Goal: Navigation & Orientation: Find specific page/section

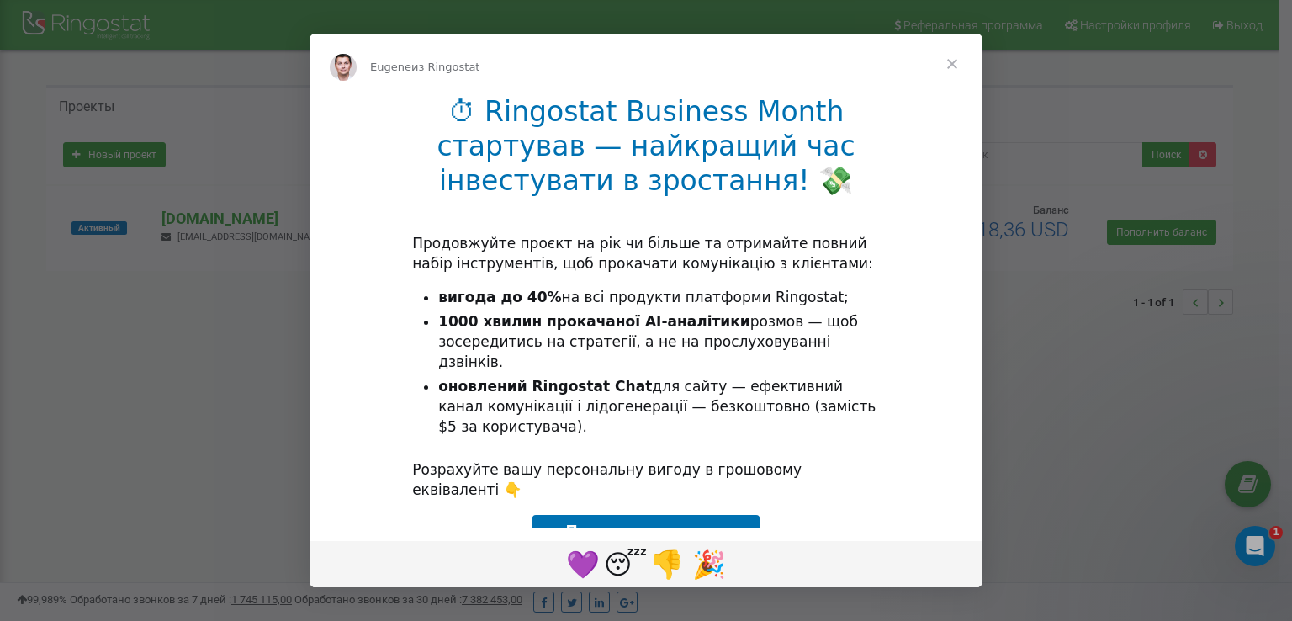
click at [950, 57] on span "Закрыть" at bounding box center [952, 64] width 61 height 61
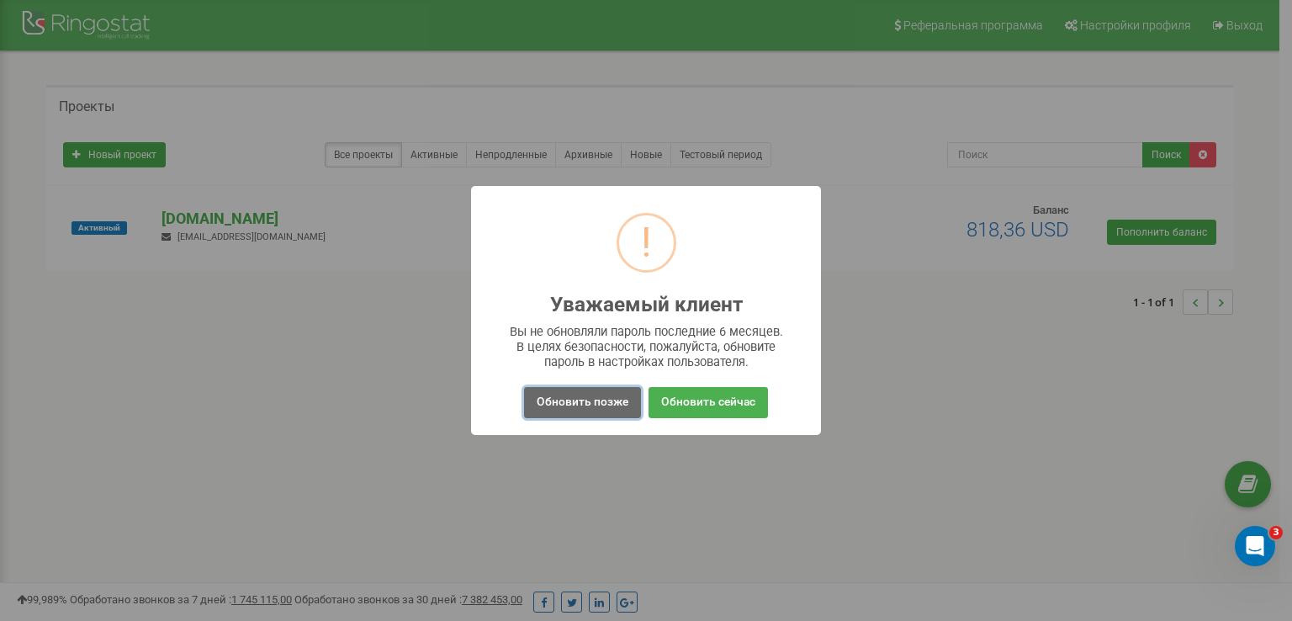
click at [586, 411] on button "Обновить позже" at bounding box center [582, 402] width 117 height 31
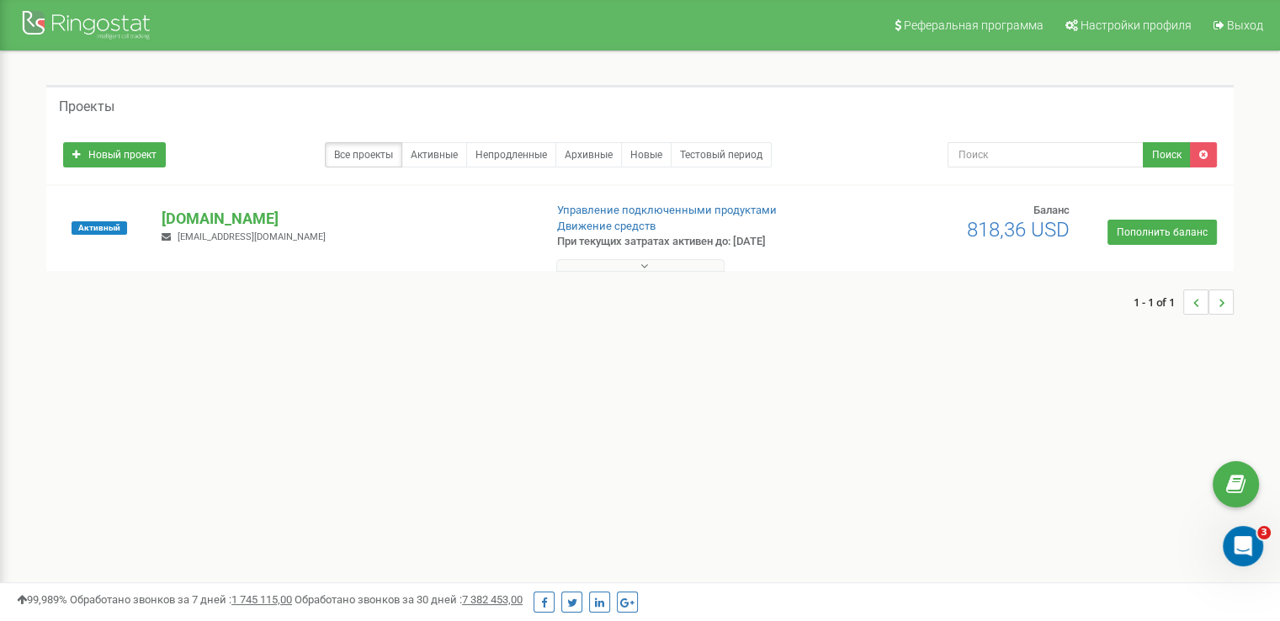
click at [619, 267] on button at bounding box center [640, 265] width 168 height 13
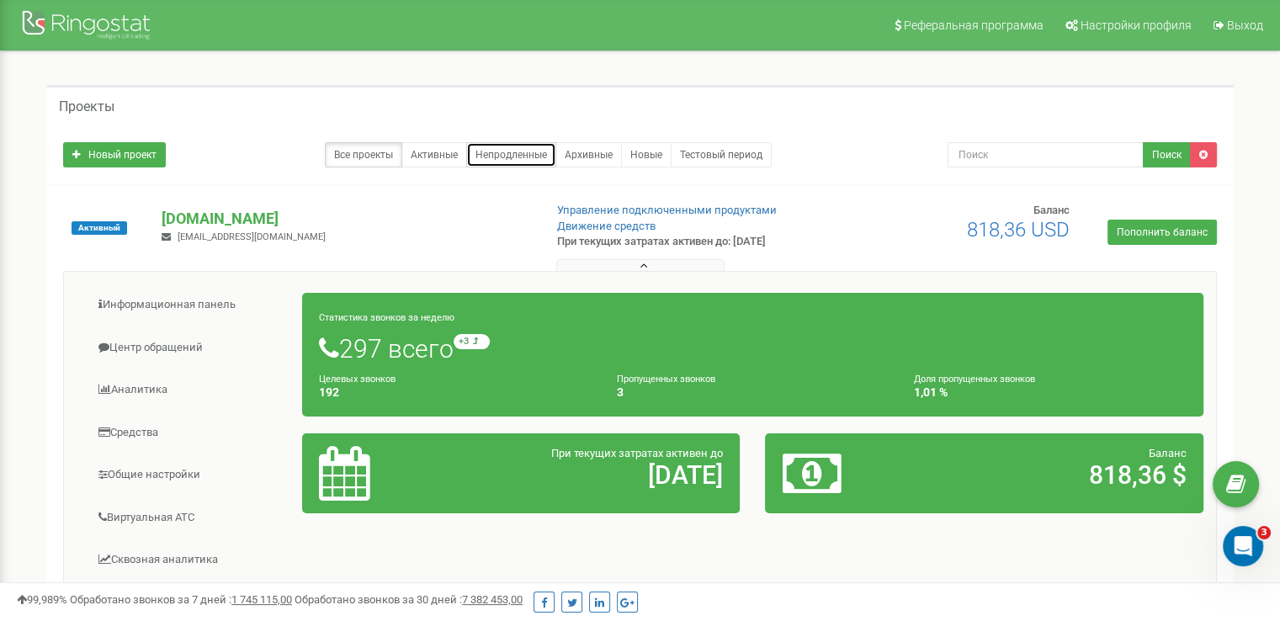
click at [518, 159] on link "Непродленные" at bounding box center [511, 154] width 90 height 25
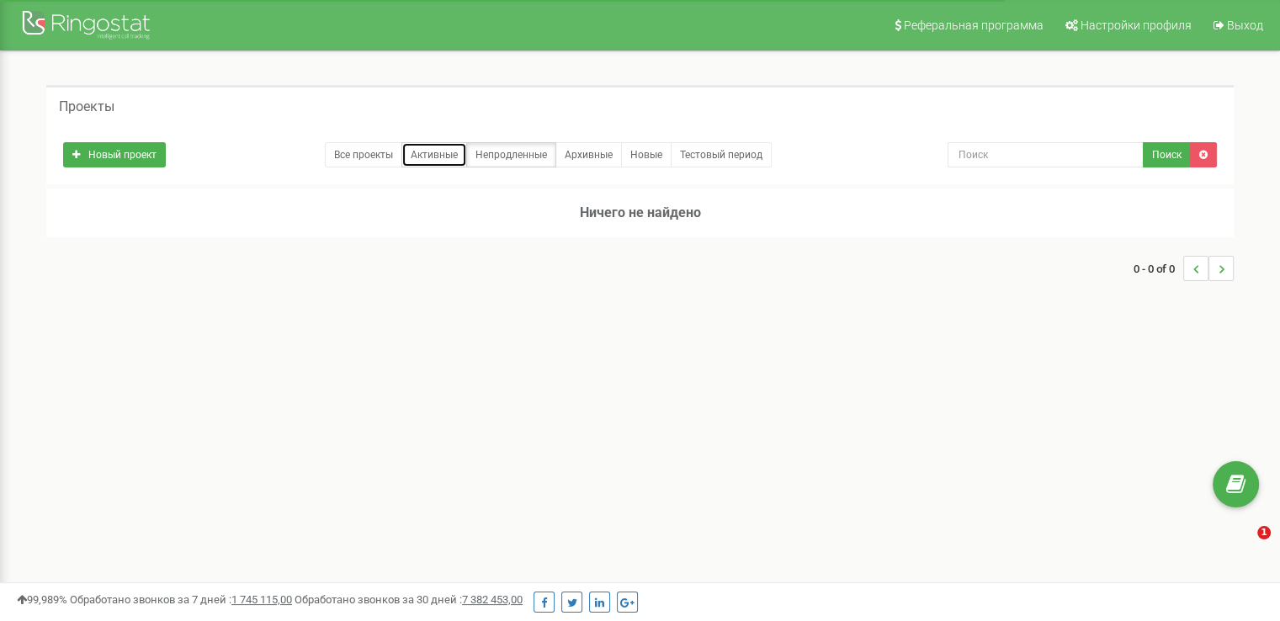
click at [445, 159] on link "Активные" at bounding box center [434, 154] width 66 height 25
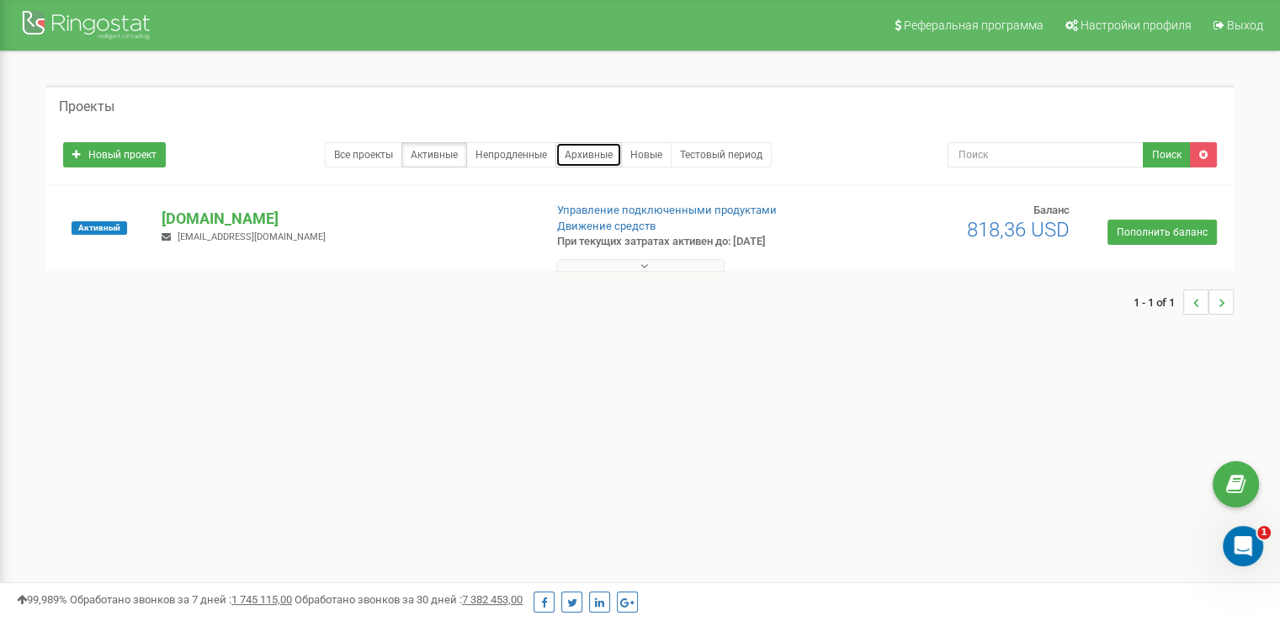
click at [574, 162] on link "Архивные" at bounding box center [588, 154] width 66 height 25
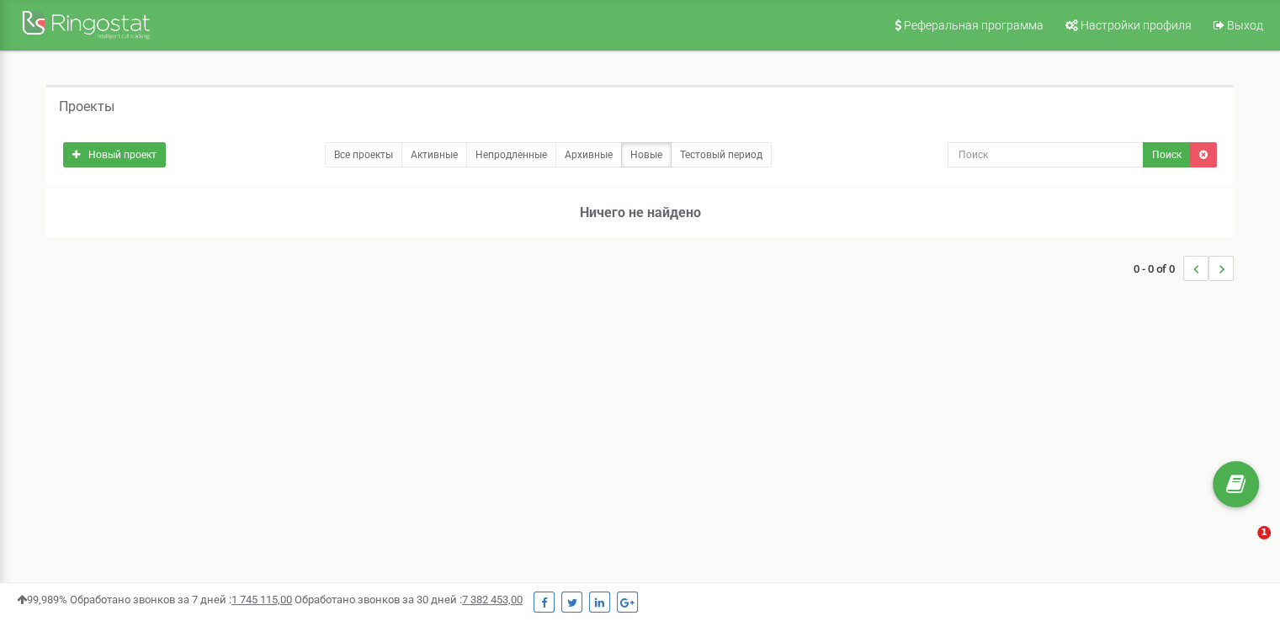
click at [1077, 29] on icon at bounding box center [1071, 25] width 13 height 12
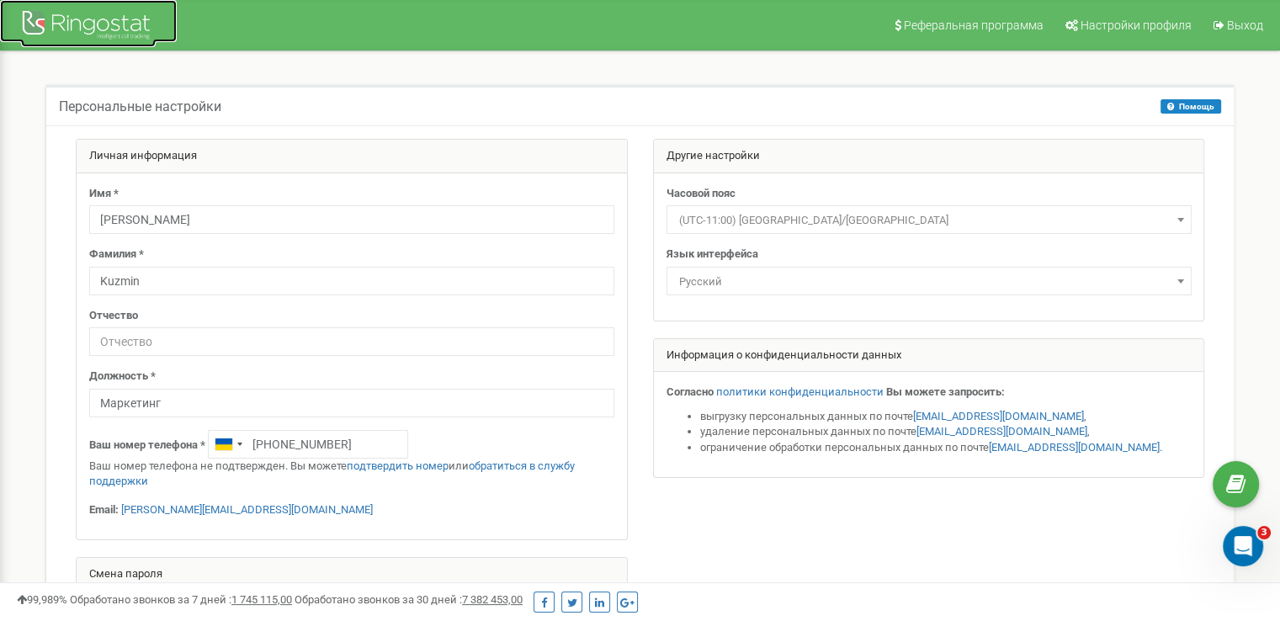
click at [120, 34] on div at bounding box center [88, 27] width 135 height 40
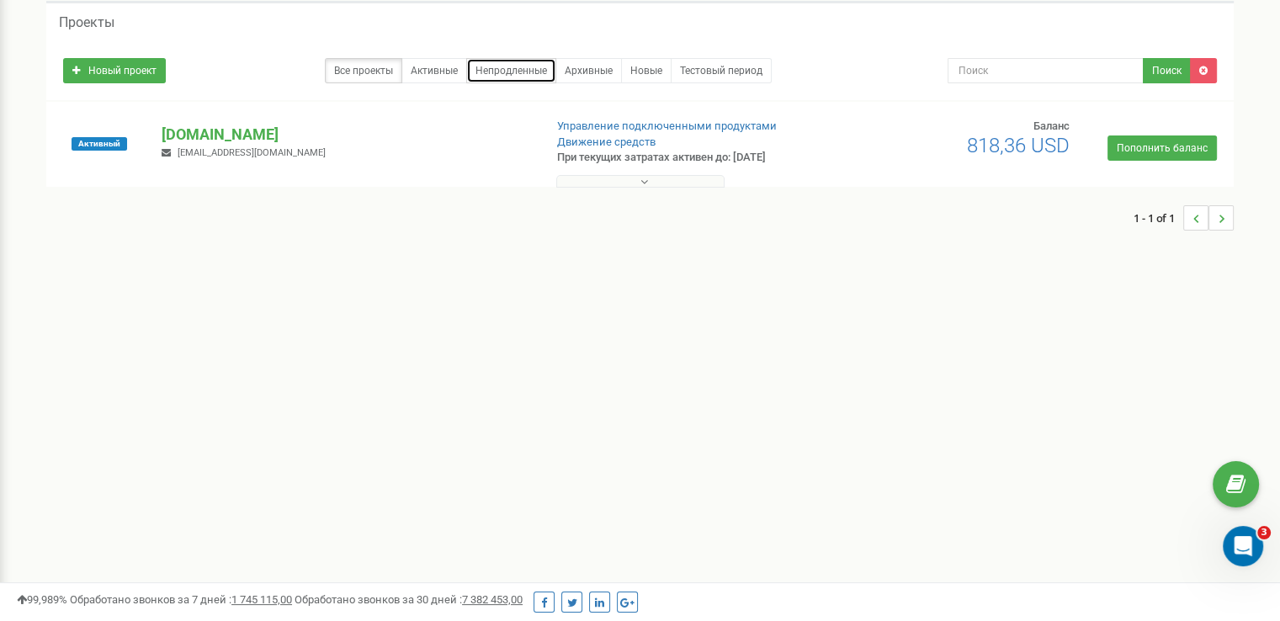
click at [488, 72] on link "Непродленные" at bounding box center [511, 70] width 90 height 25
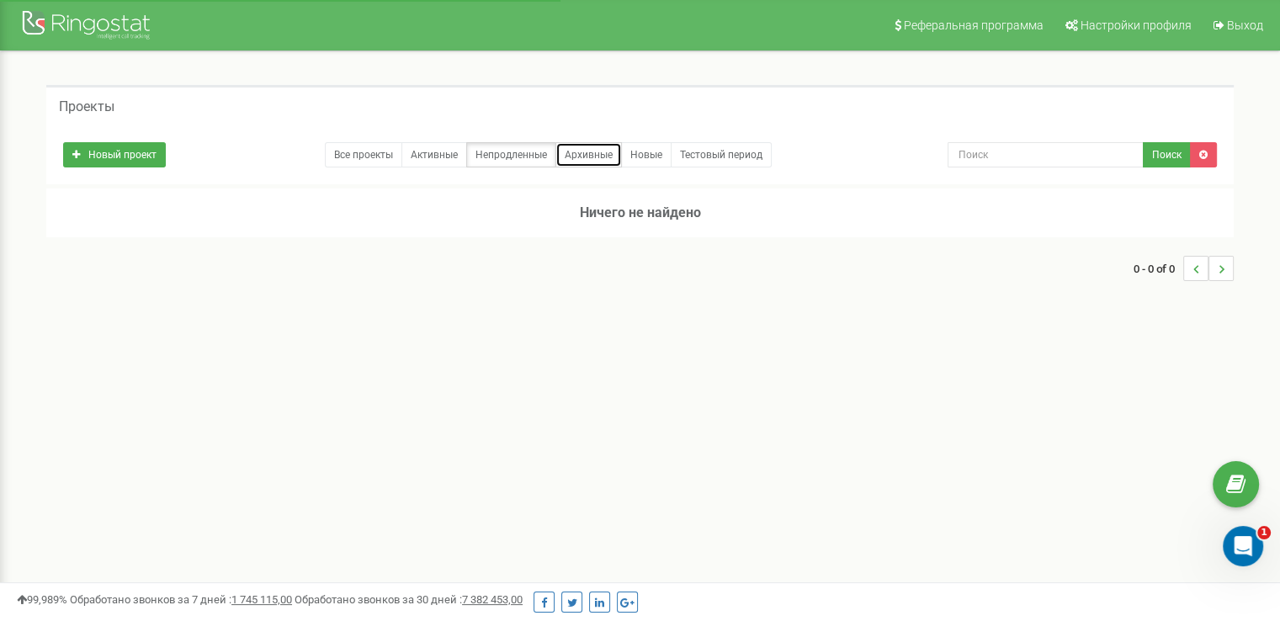
click at [594, 161] on link "Архивные" at bounding box center [588, 154] width 66 height 25
click at [657, 154] on link "Новые" at bounding box center [646, 154] width 50 height 25
